Goal: Information Seeking & Learning: Learn about a topic

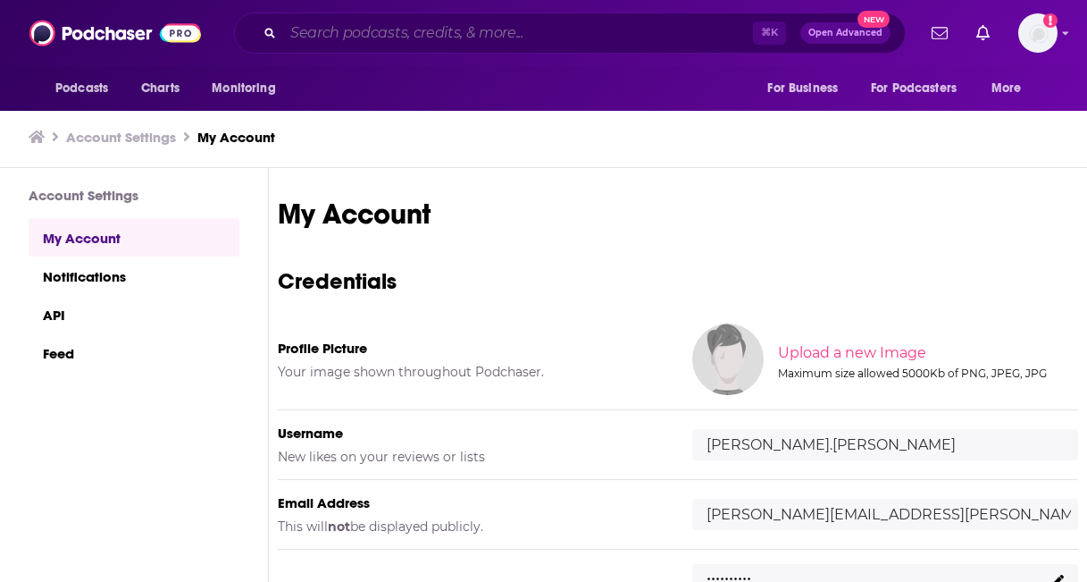
click at [422, 31] on input "Search podcasts, credits, & more..." at bounding box center [518, 33] width 470 height 29
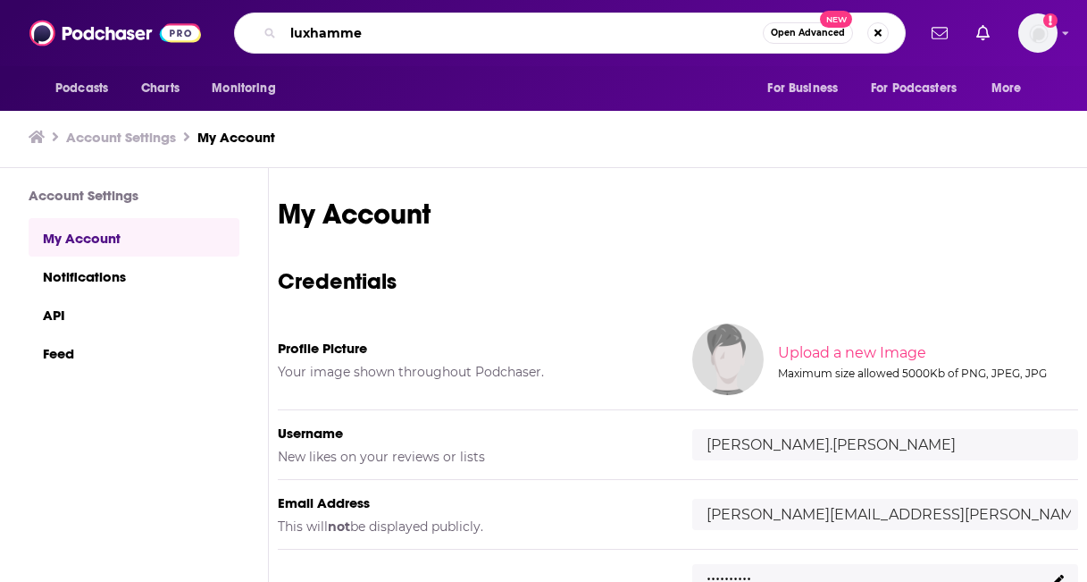
type input "luxhammer"
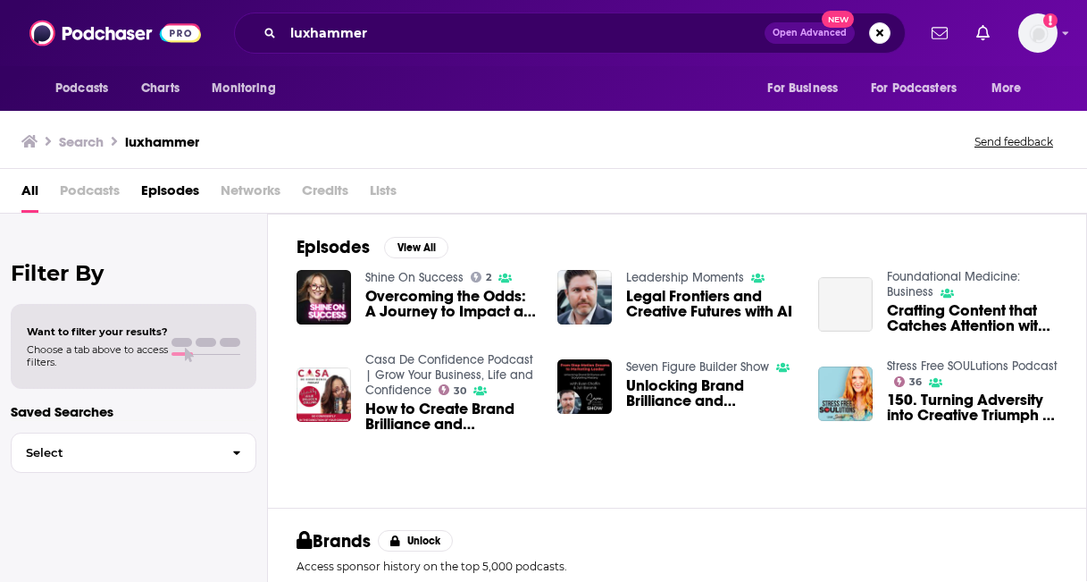
click at [101, 195] on span "Podcasts" at bounding box center [90, 194] width 60 height 37
click at [660, 315] on span "Legal Frontiers and Creative Futures with AI" at bounding box center [711, 304] width 171 height 30
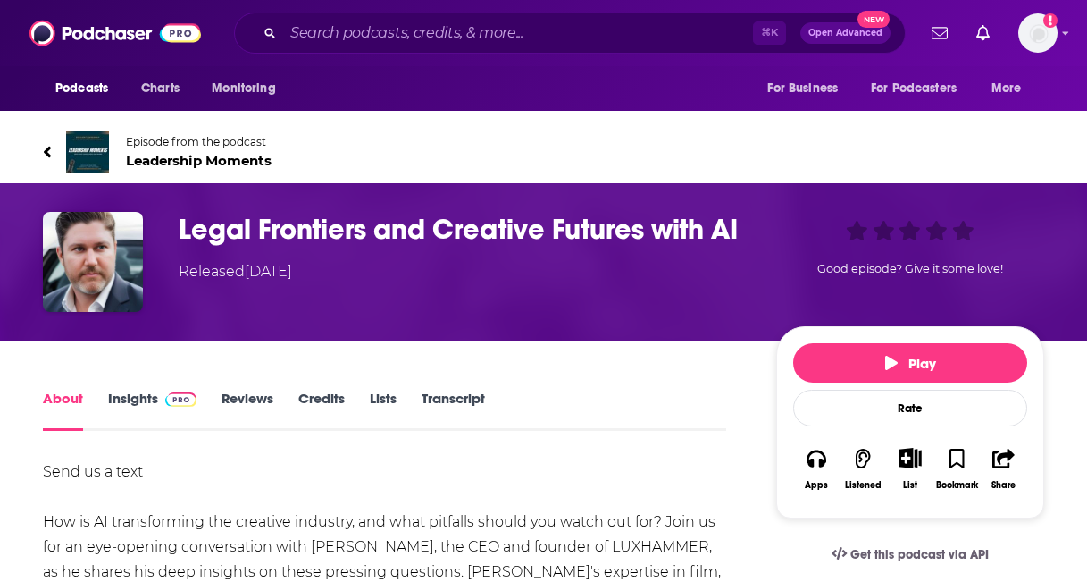
click at [146, 155] on span "Leadership Moments" at bounding box center [199, 160] width 146 height 17
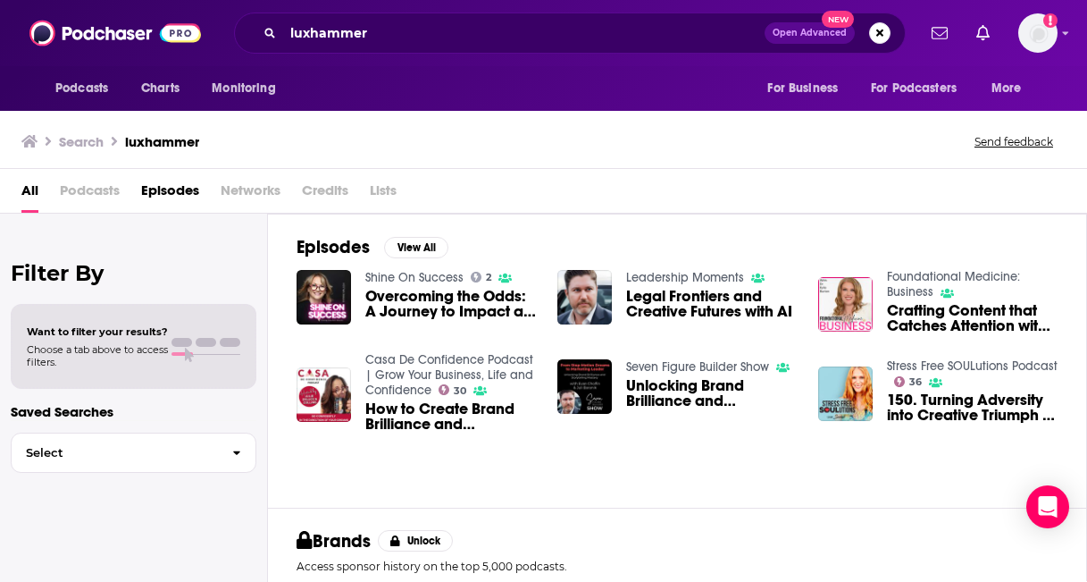
click at [648, 297] on span "Legal Frontiers and Creative Futures with AI" at bounding box center [711, 304] width 171 height 30
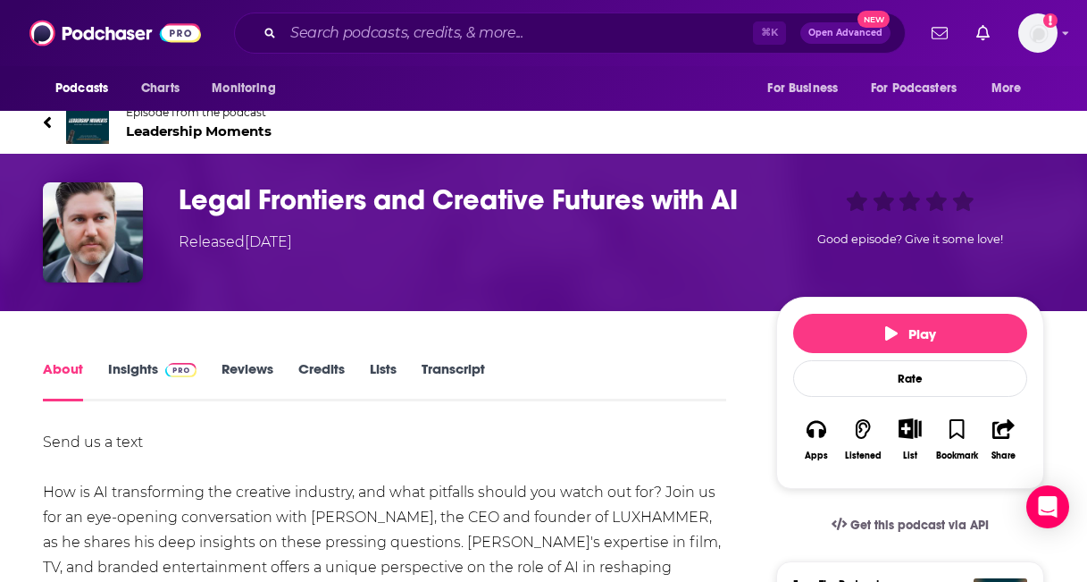
scroll to position [23, 0]
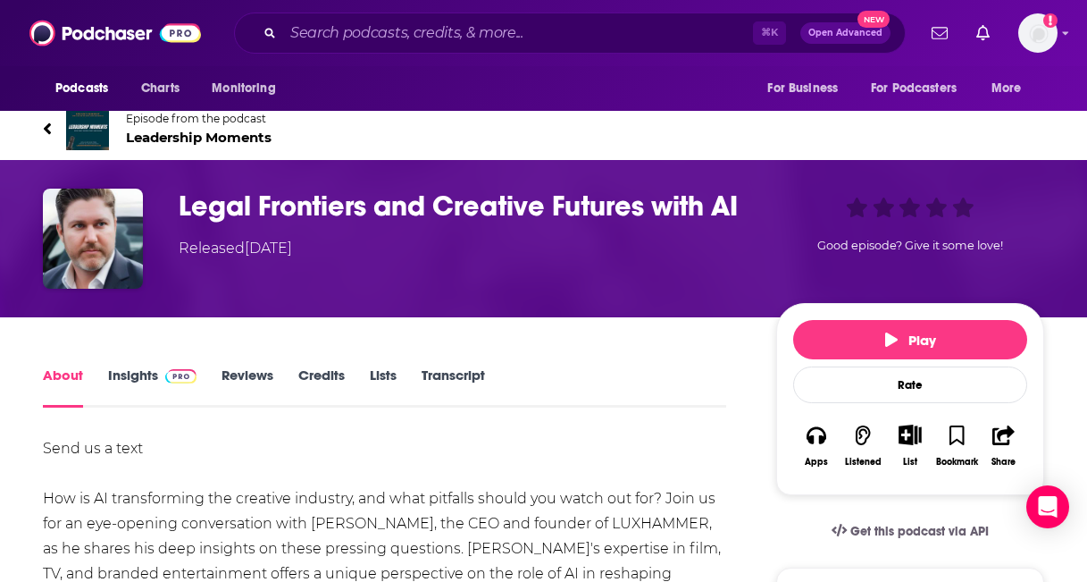
click at [514, 206] on h1 "Legal Frontiers and Creative Futures with AI" at bounding box center [463, 205] width 569 height 35
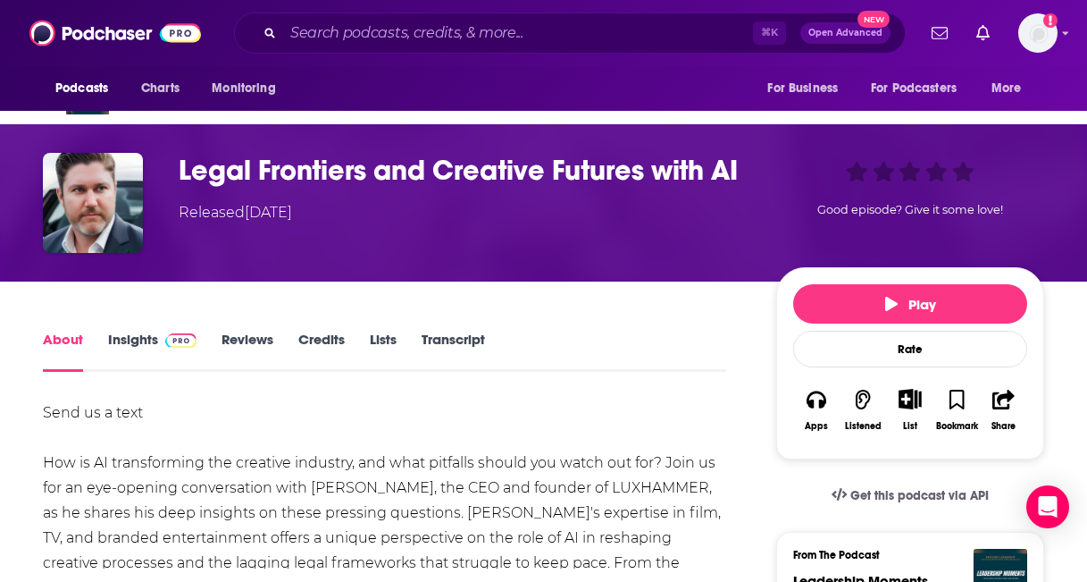
scroll to position [60, 0]
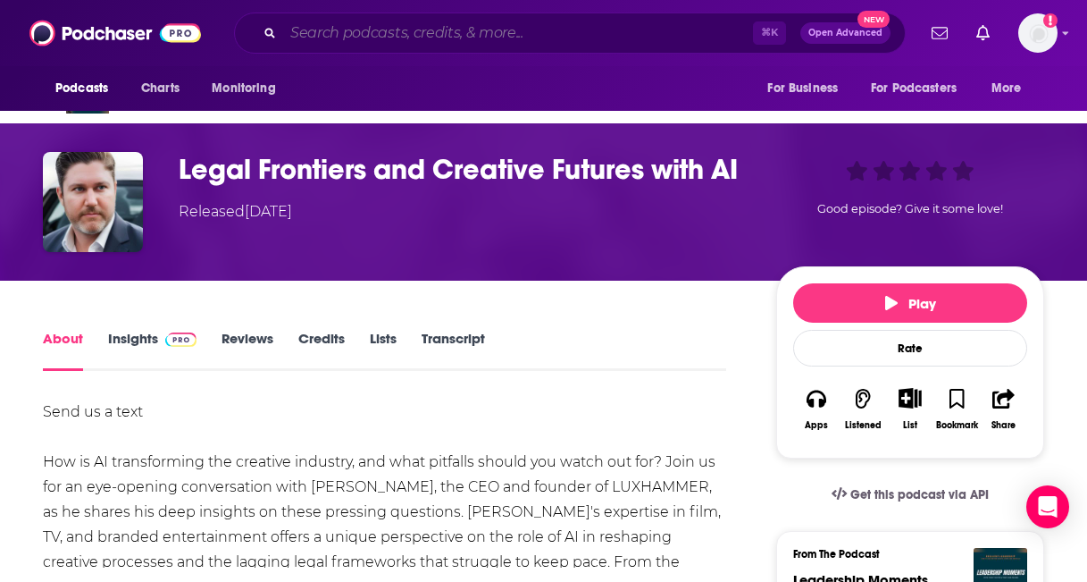
click at [486, 31] on input "Search podcasts, credits, & more..." at bounding box center [518, 33] width 470 height 29
